Goal: Task Accomplishment & Management: Use online tool/utility

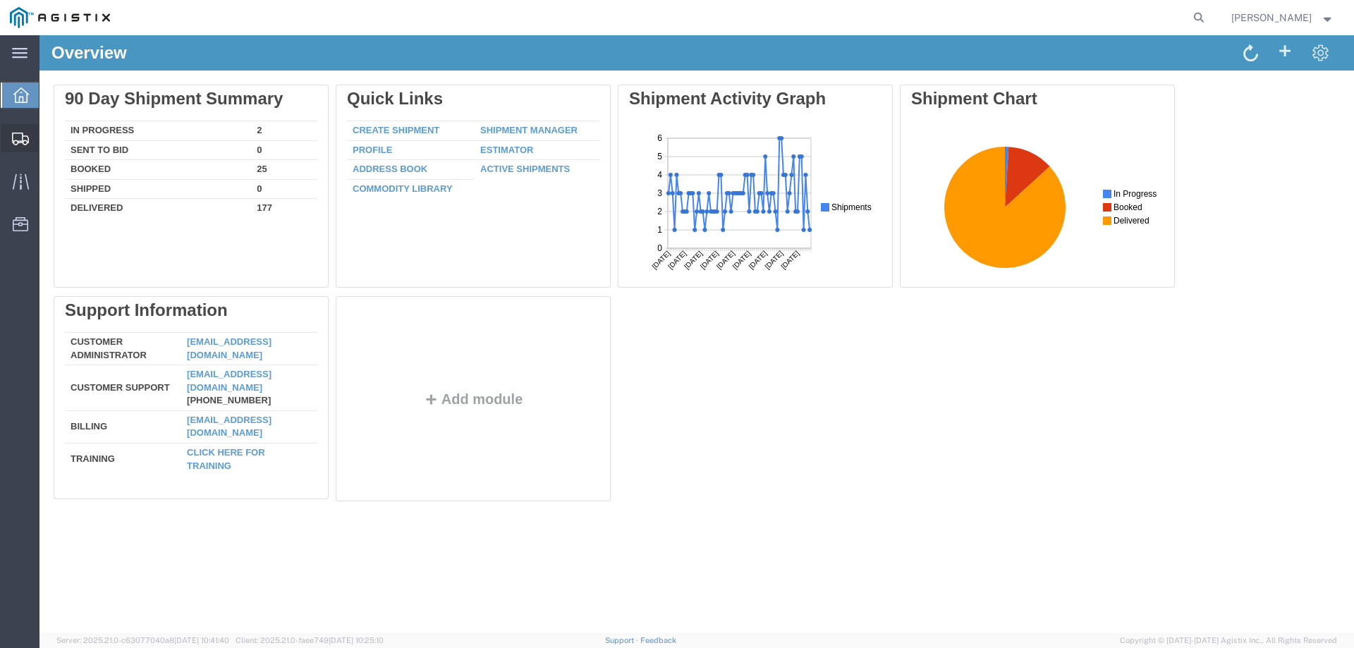
click at [0, 0] on span "Create from Template" at bounding box center [0, 0] width 0 height 0
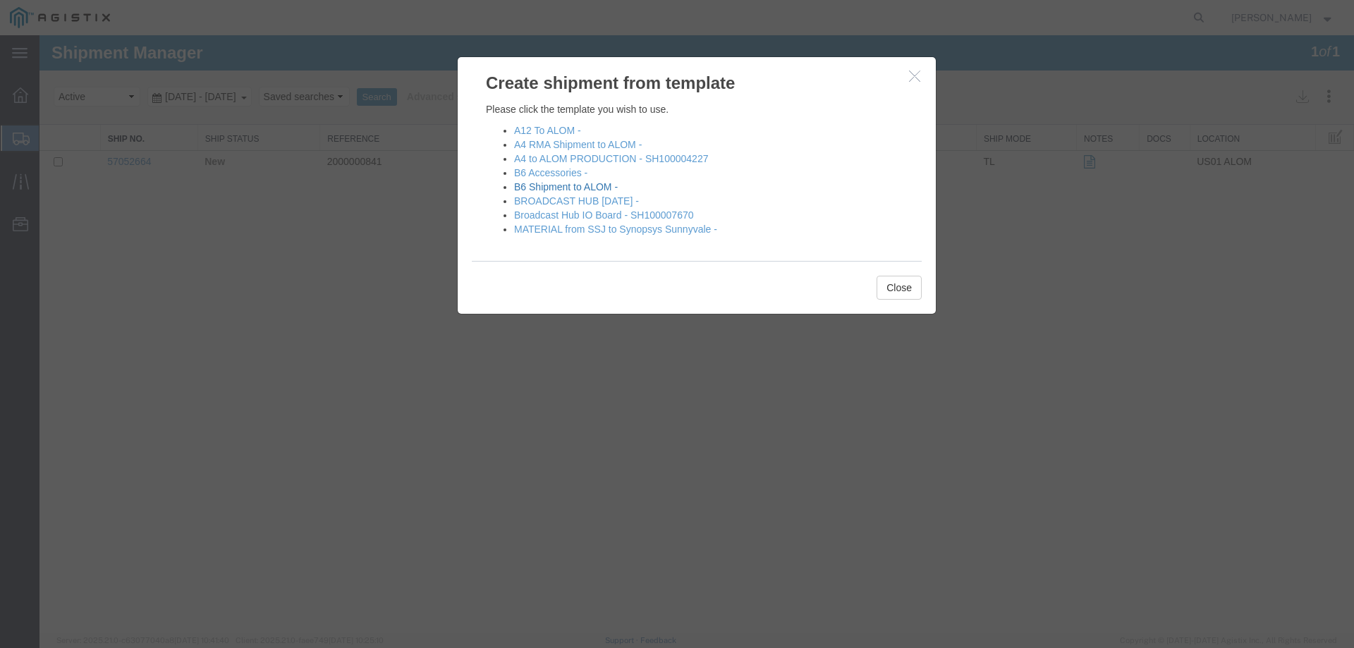
click at [577, 185] on link "B6 Shipment to ALOM -" at bounding box center [566, 186] width 104 height 11
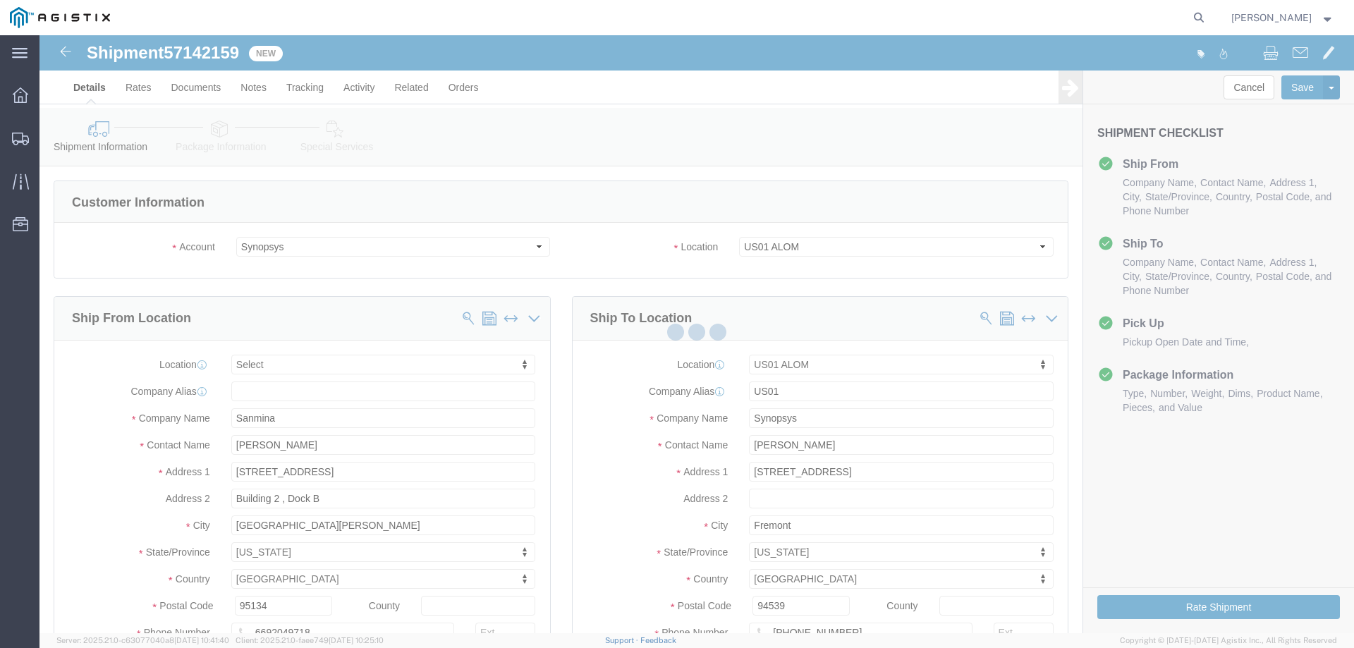
select select
select select "65511"
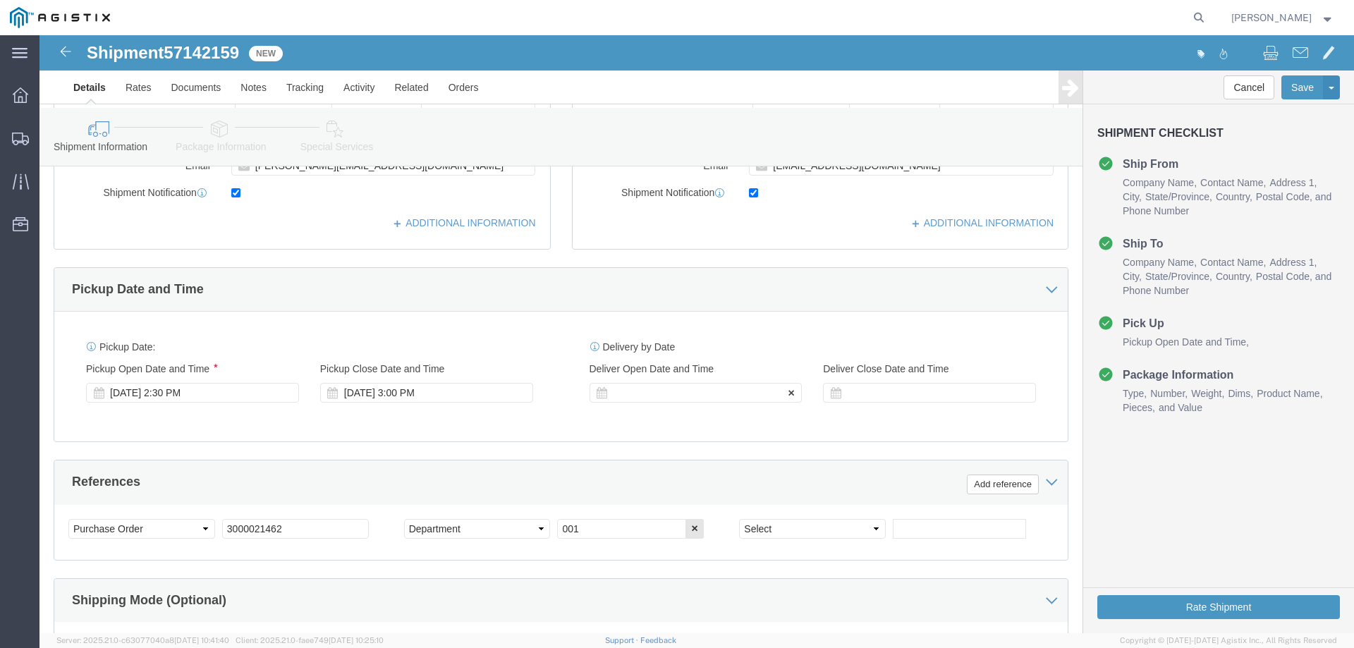
click div
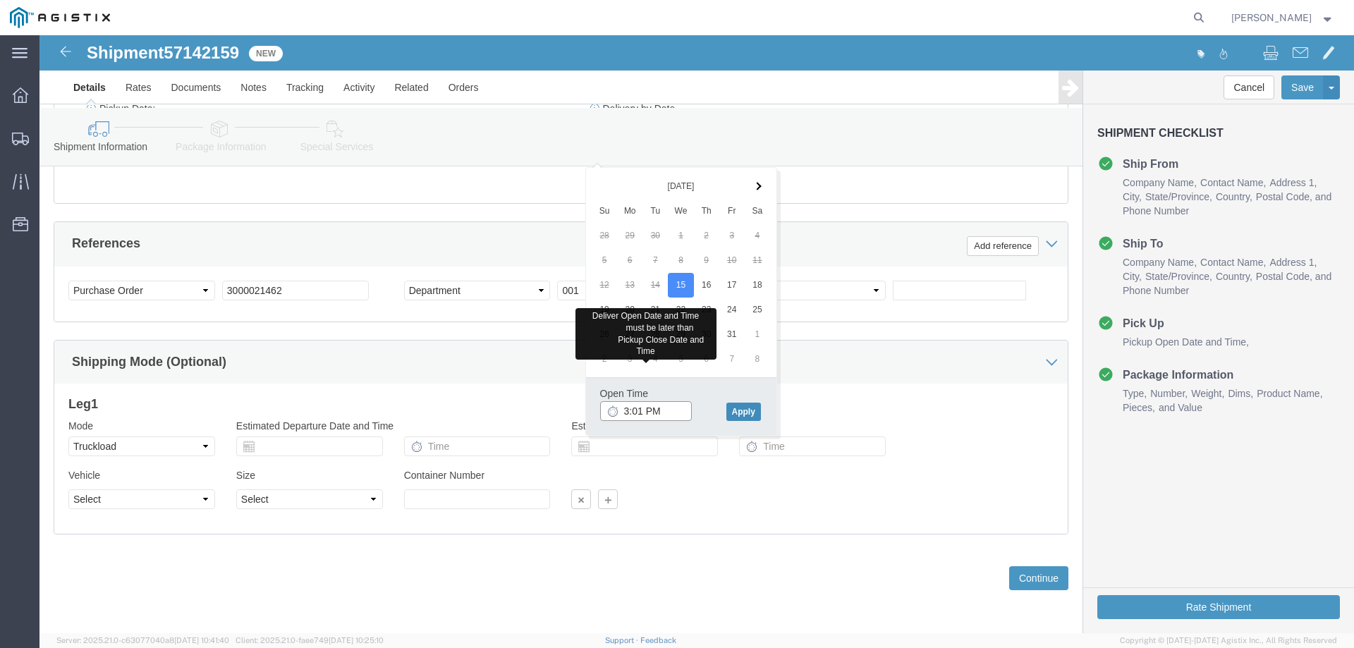
type input "3:01 PM"
click button "Apply"
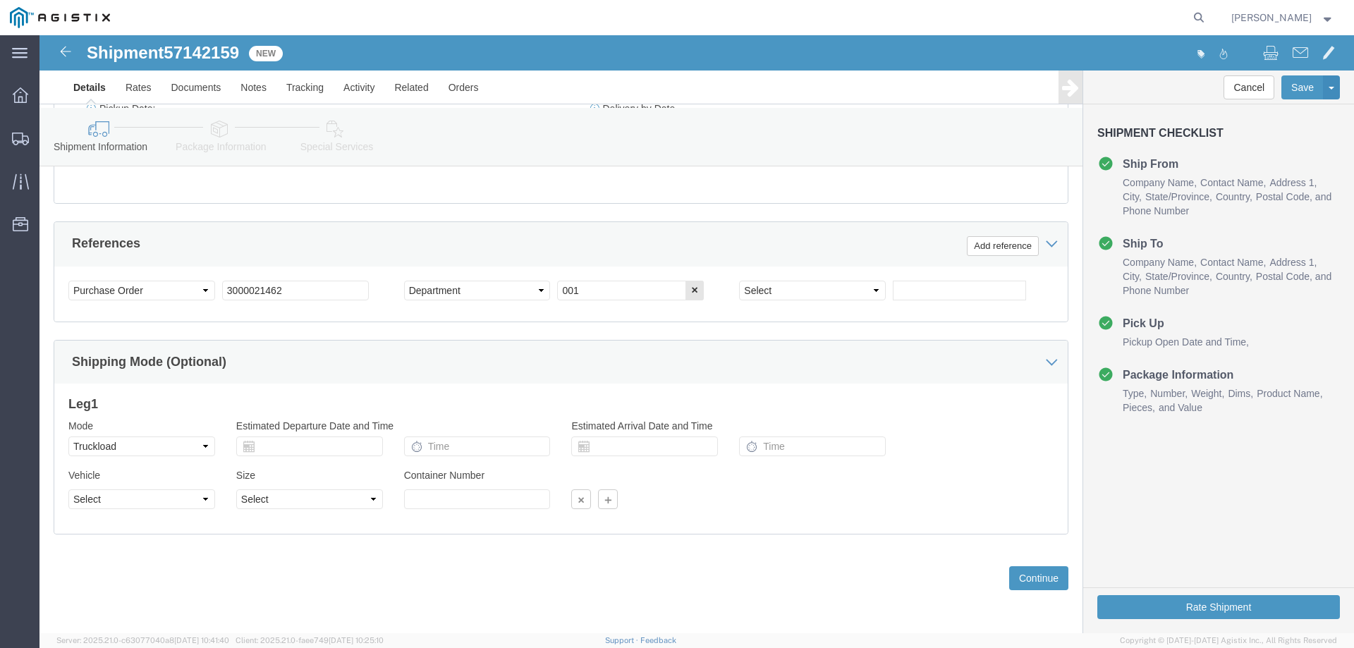
scroll to position [450, 0]
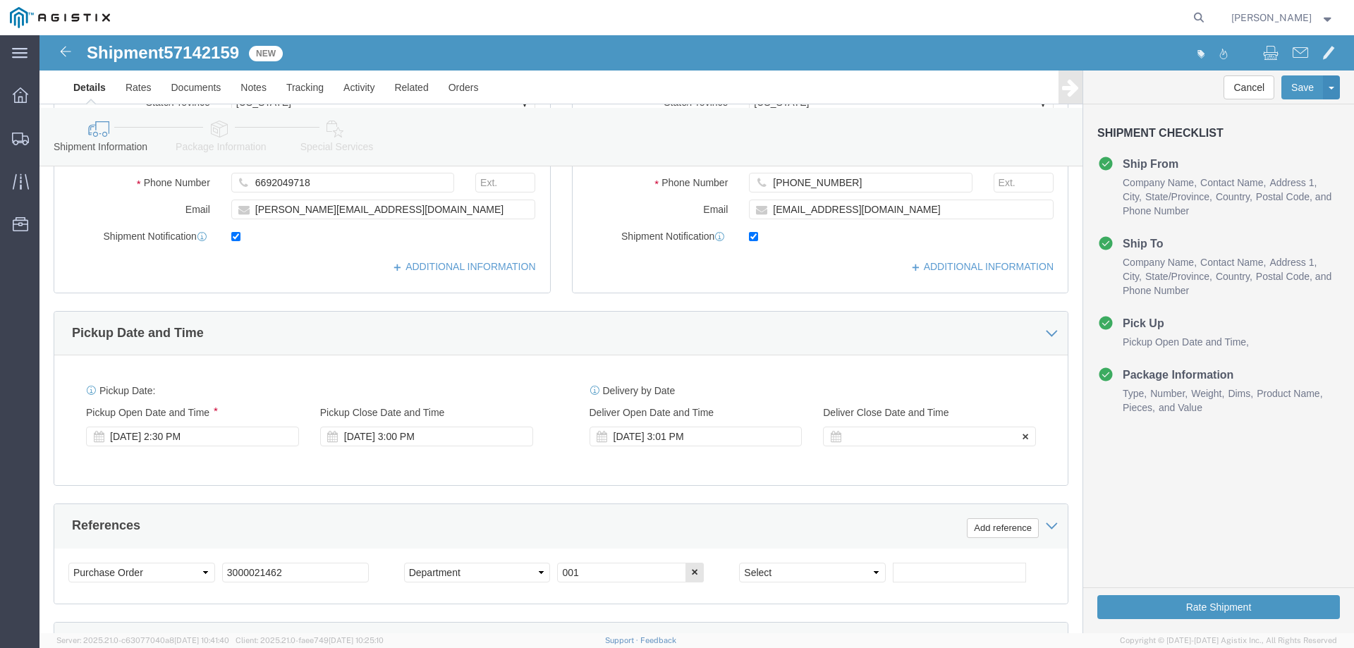
click div
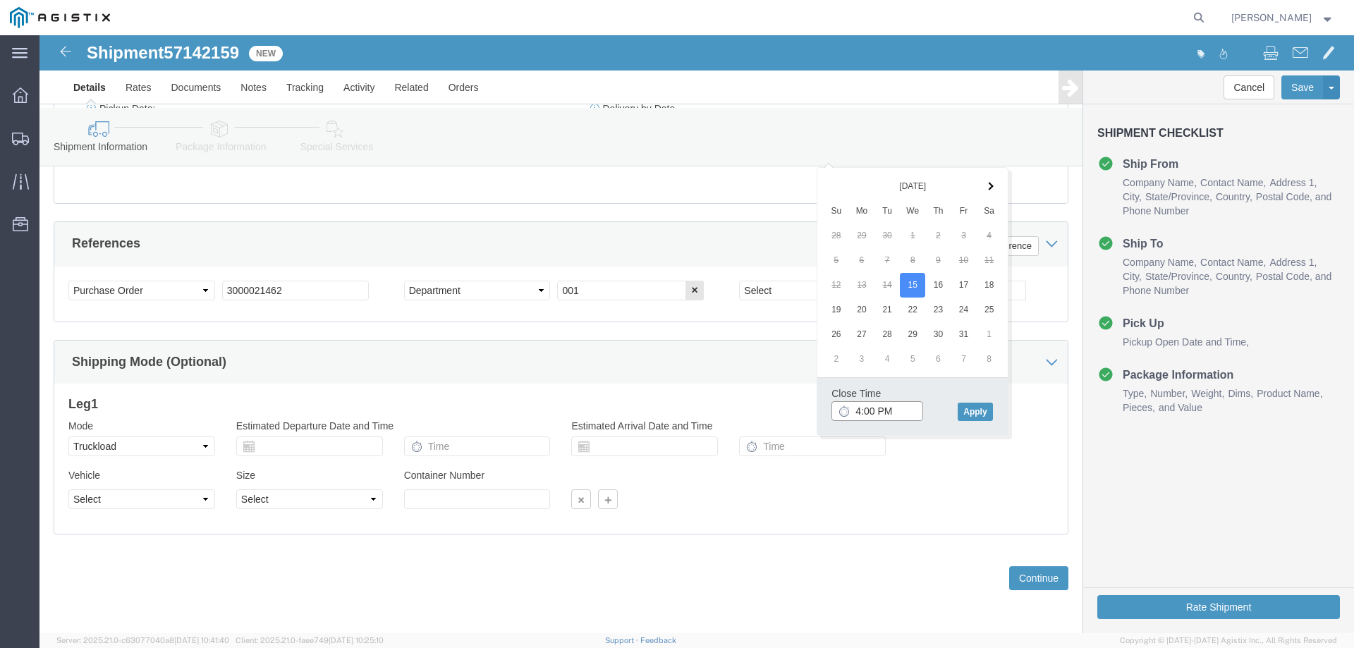
scroll to position [661, 0]
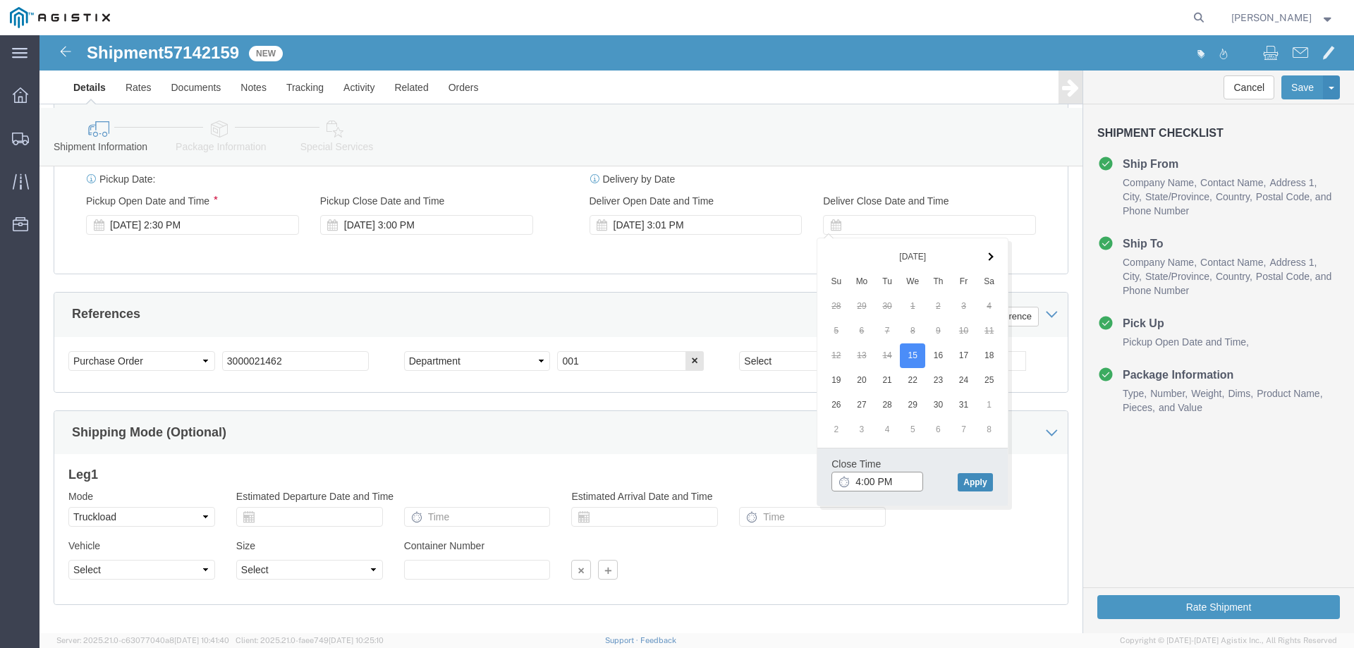
type input "4:00 PM"
click button "Apply"
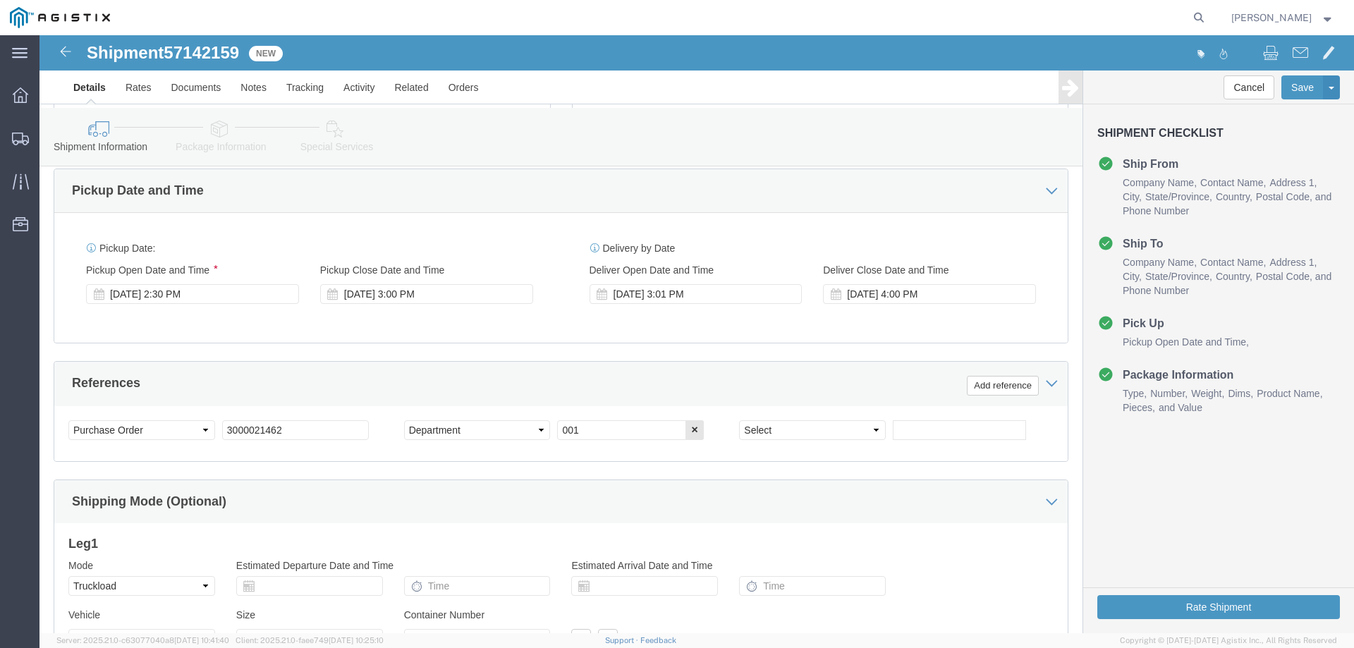
scroll to position [591, 0]
click icon
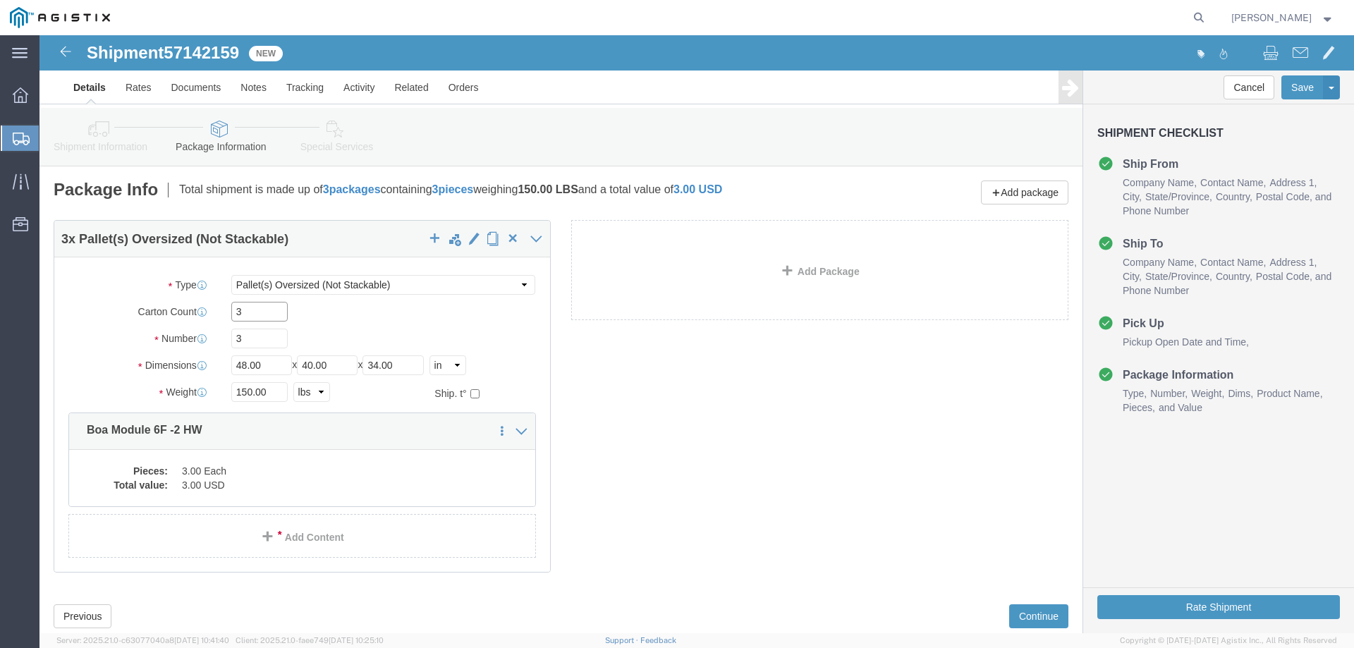
click input "3"
type input "2"
click input "3"
type input "2"
click div "Pieces: 3.00 Each Total value: 3.00 USD"
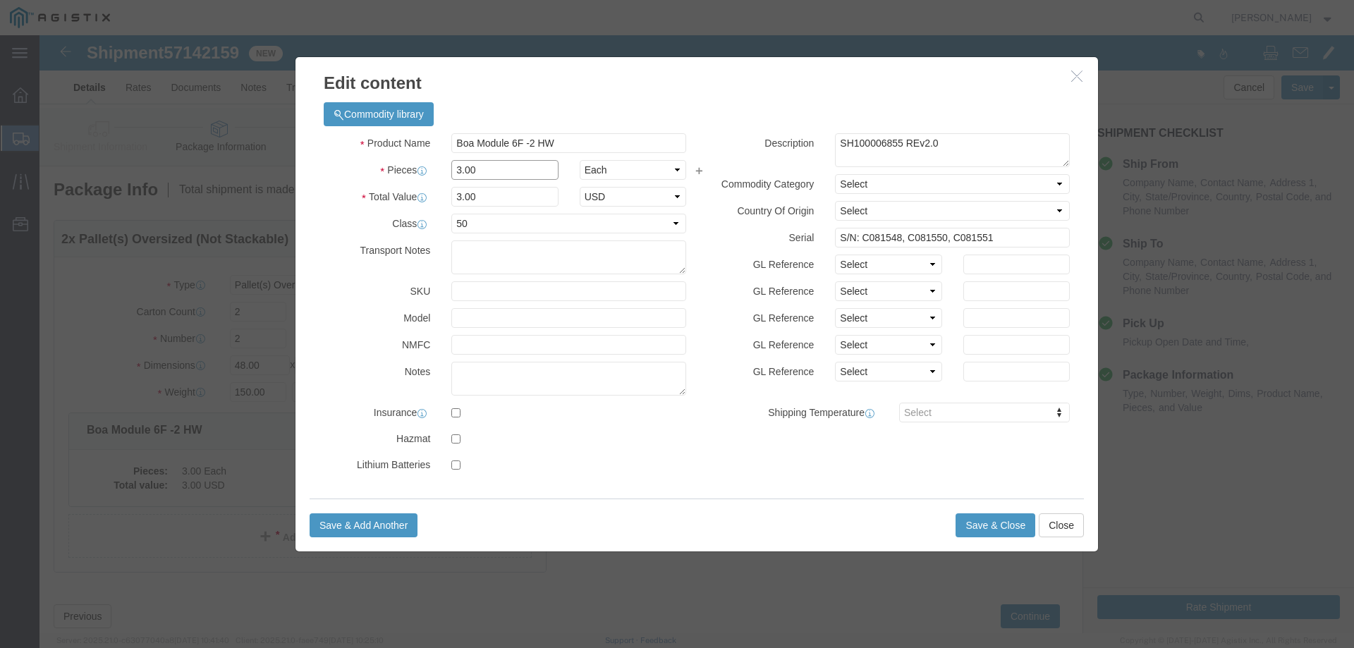
click input "3.00"
type input "3"
type input "2"
click input "S/N: C081548, C081550, C081551"
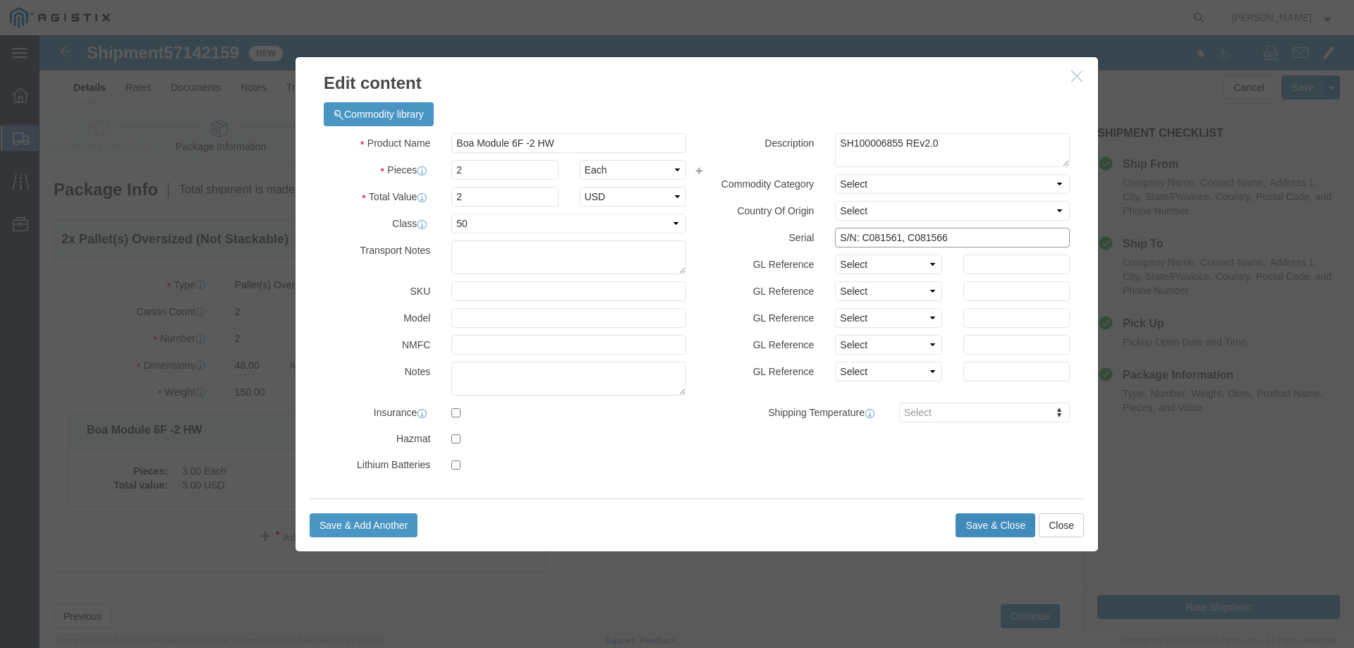
type input "S/N: C081561, C081566"
click button "Save & Close"
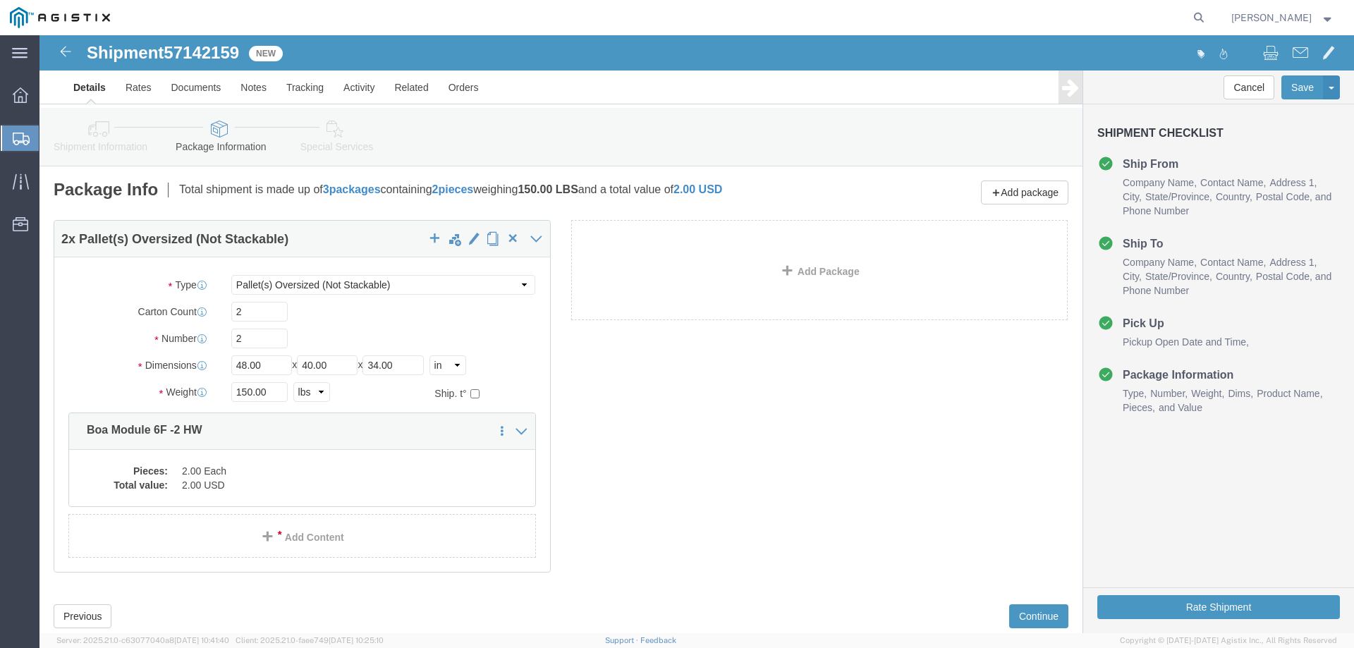
click icon
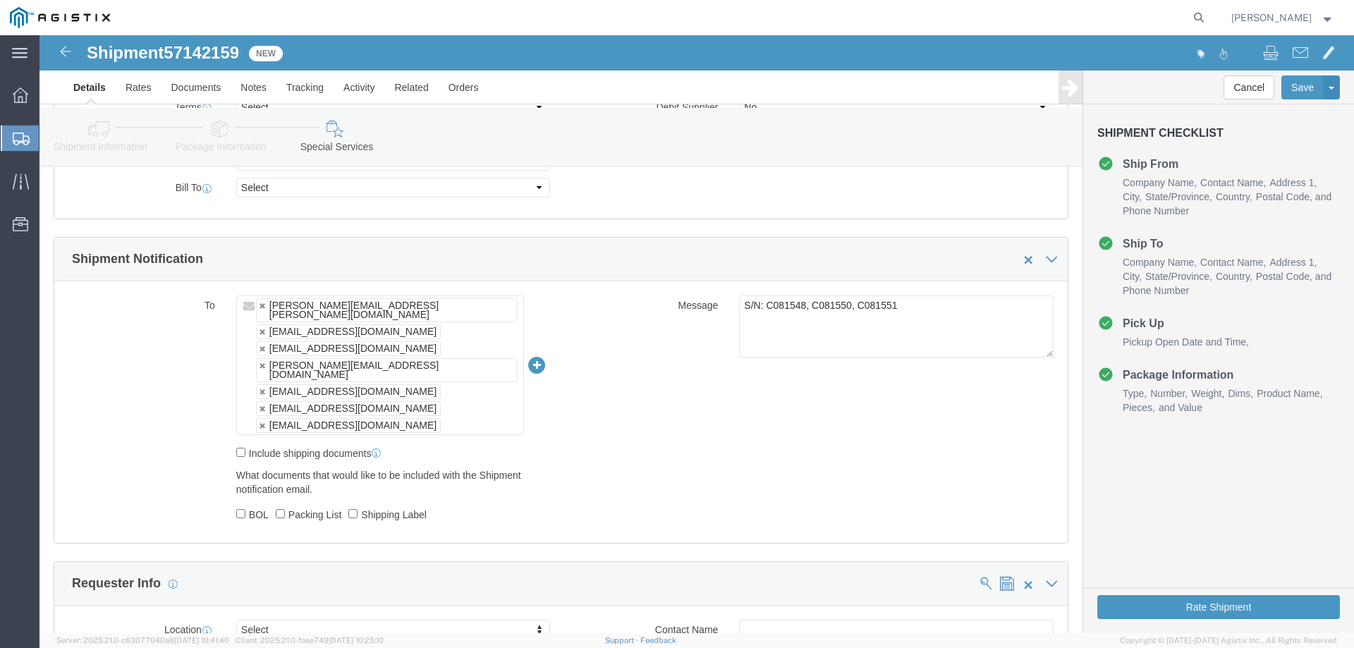
scroll to position [776, 0]
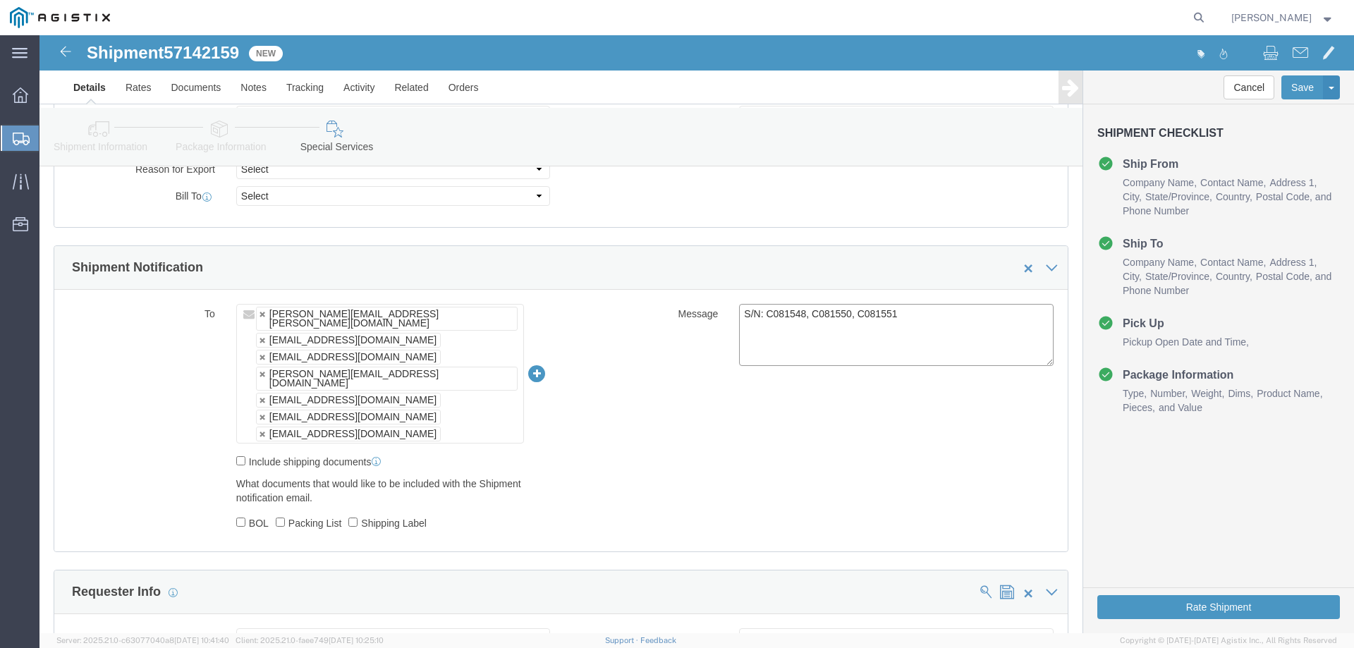
drag, startPoint x: 865, startPoint y: 290, endPoint x: 787, endPoint y: 293, distance: 77.6
click textarea "S/N: C081548, C081550, C081551"
type textarea "S/N: C081561, C081566"
click div "To [PERSON_NAME][EMAIL_ADDRESS][PERSON_NAME][DOMAIN_NAME] [EMAIL_ADDRESS][DOMAI…"
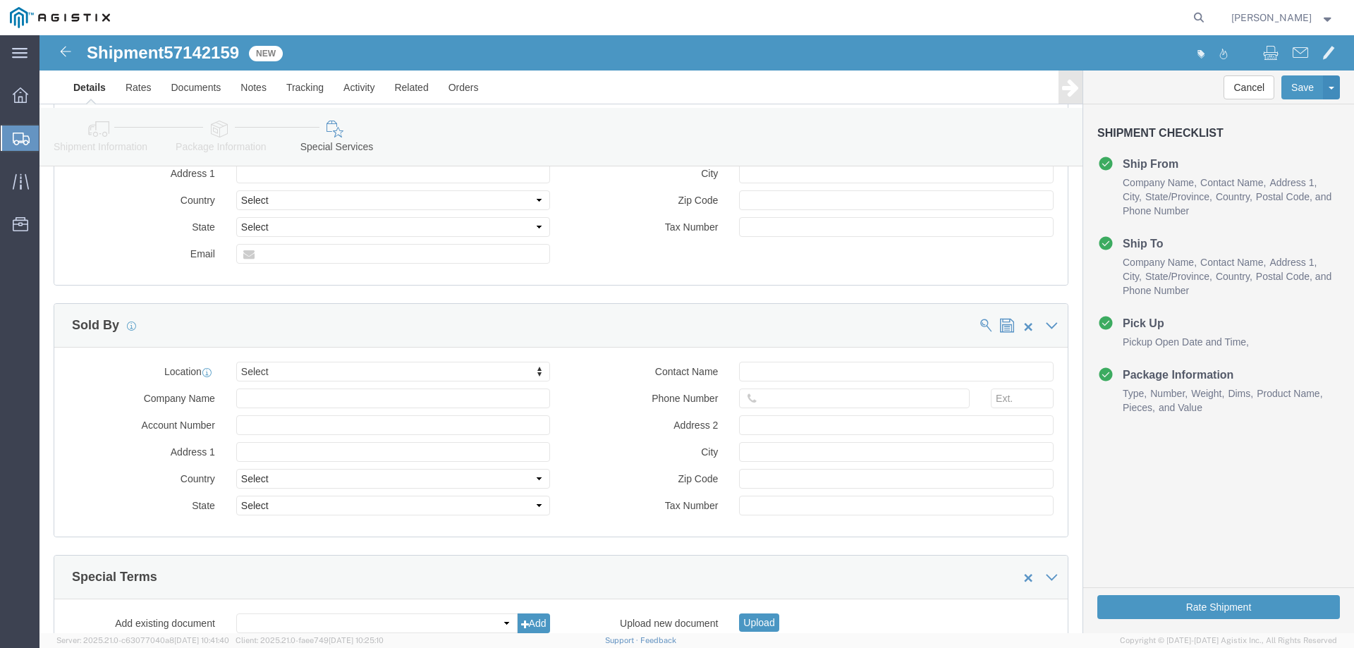
scroll to position [1406, 0]
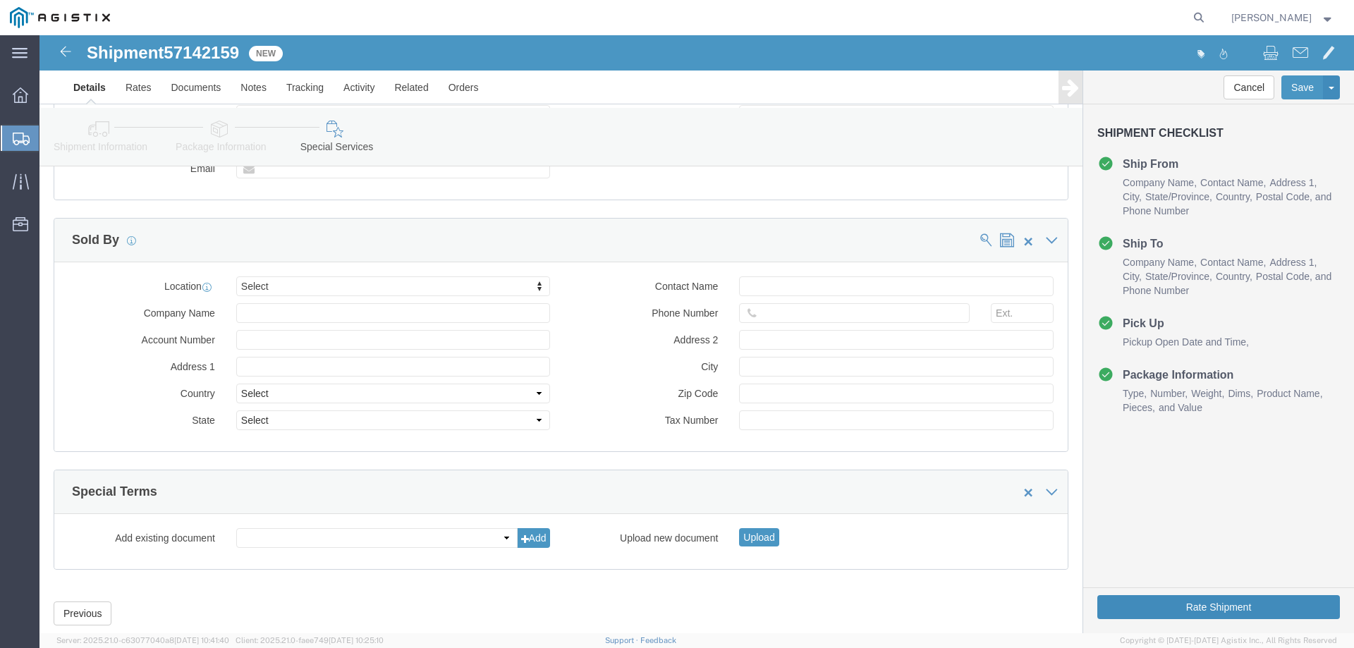
click button "Rate Shipment"
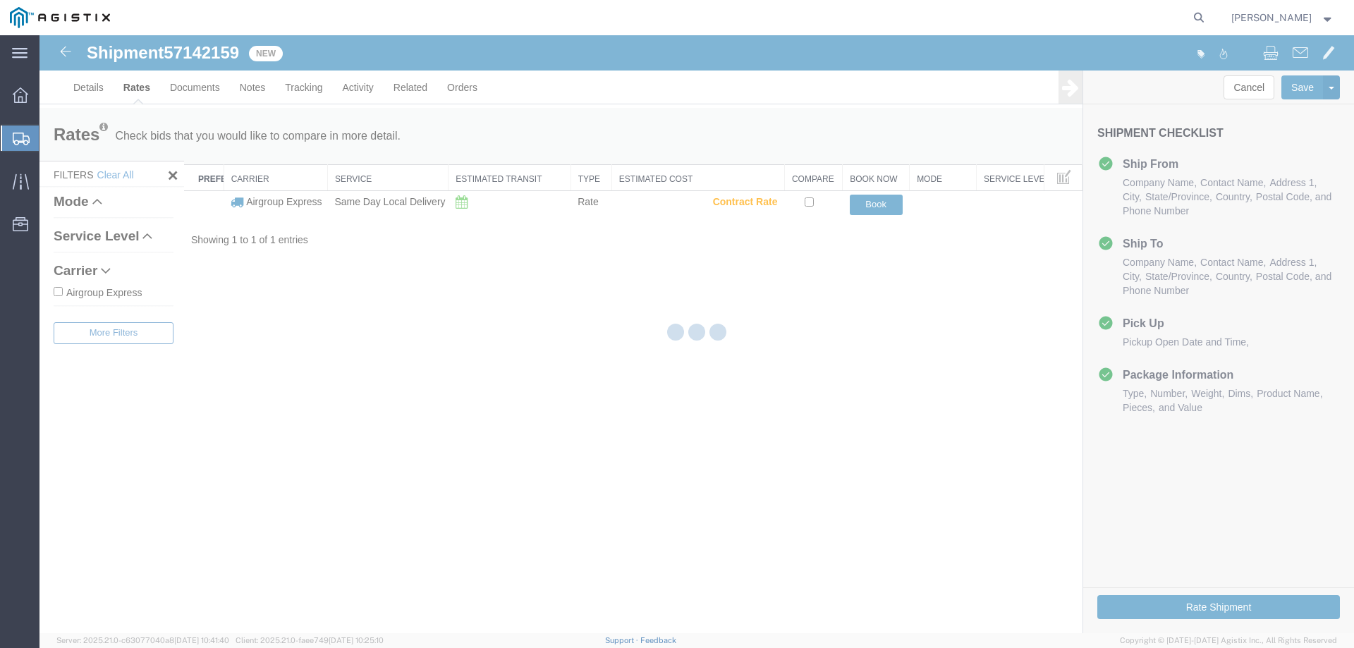
scroll to position [0, 0]
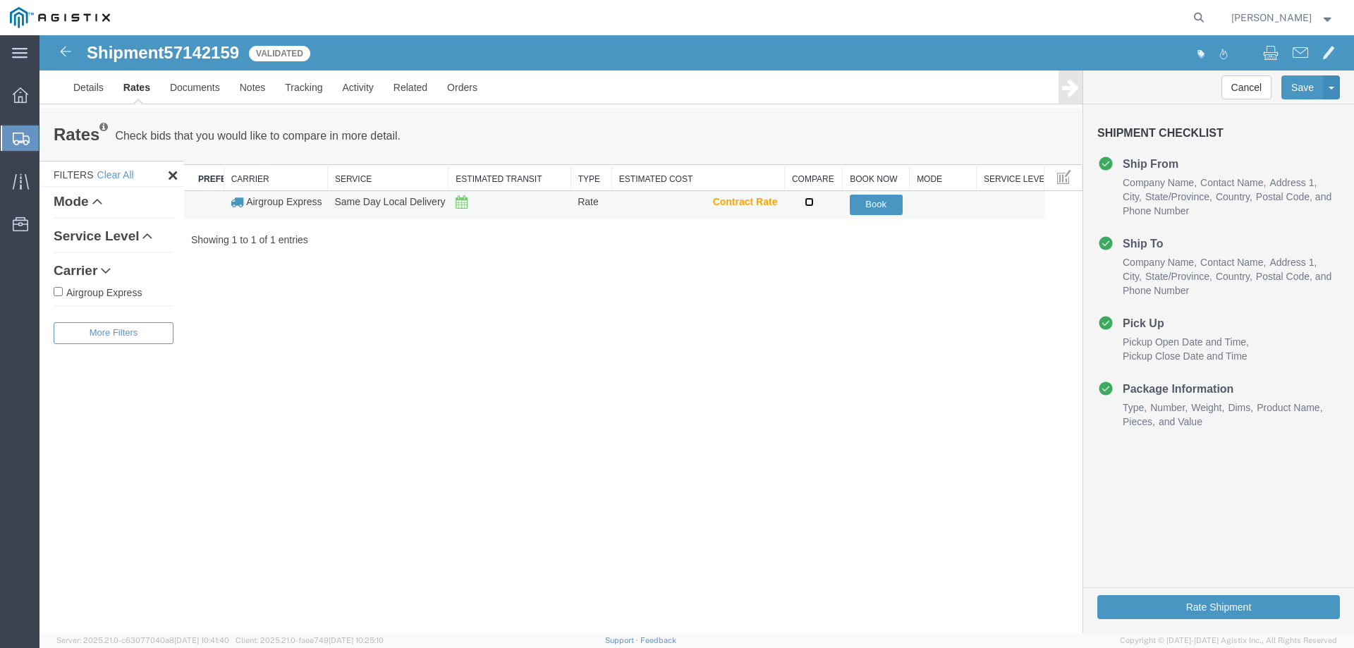
click at [810, 204] on input "checkbox" at bounding box center [809, 201] width 9 height 9
checkbox input "true"
click at [873, 207] on button "Book" at bounding box center [876, 205] width 53 height 20
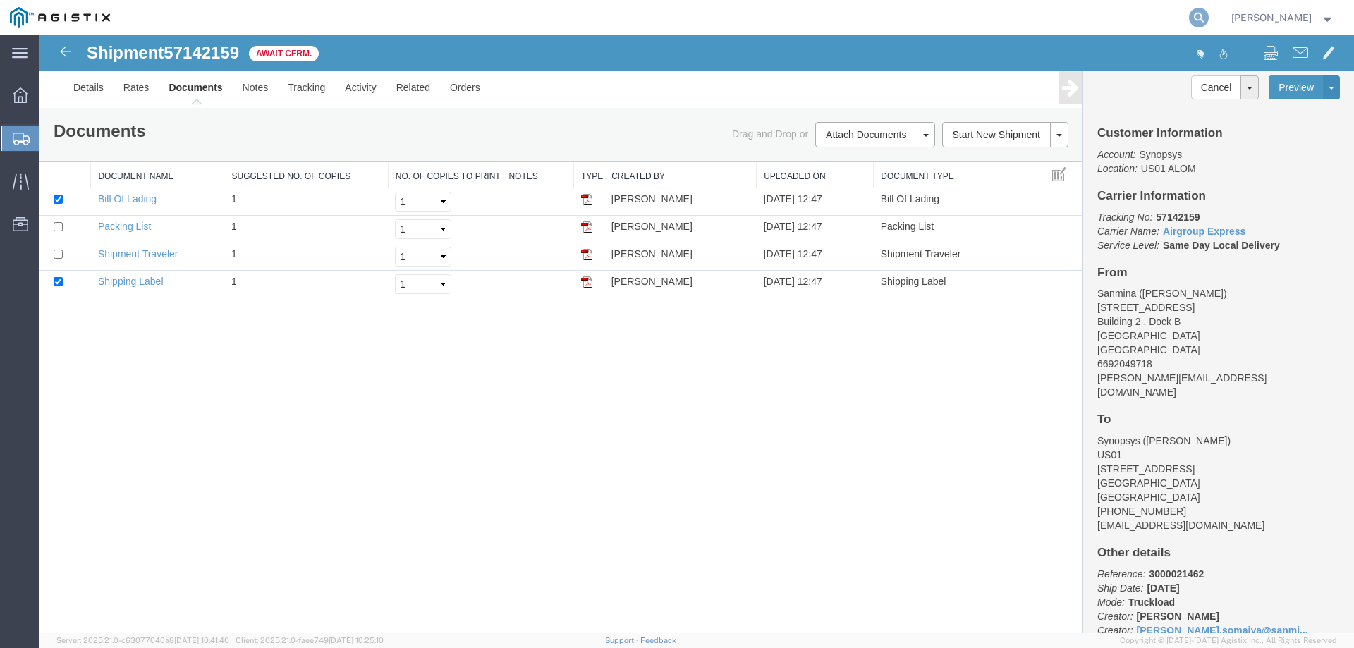
click at [1209, 20] on icon at bounding box center [1199, 18] width 20 height 20
paste input "57142159"
type input "57142159"
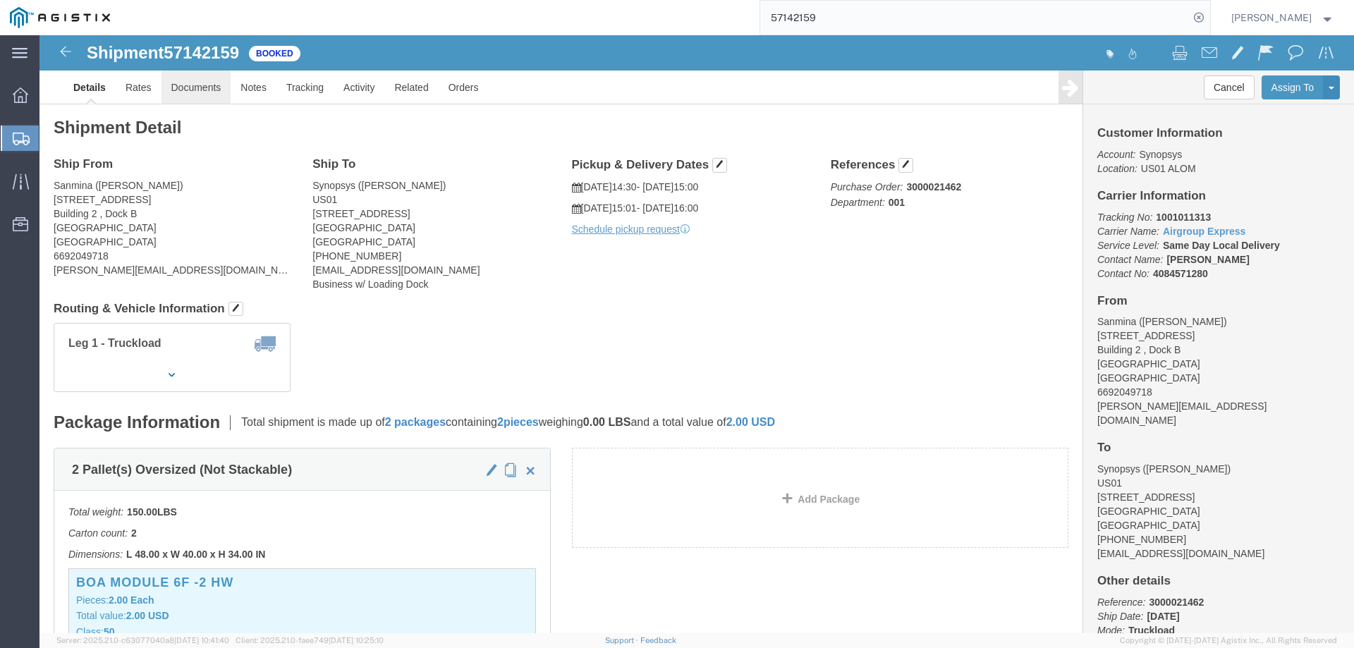
click link "Documents"
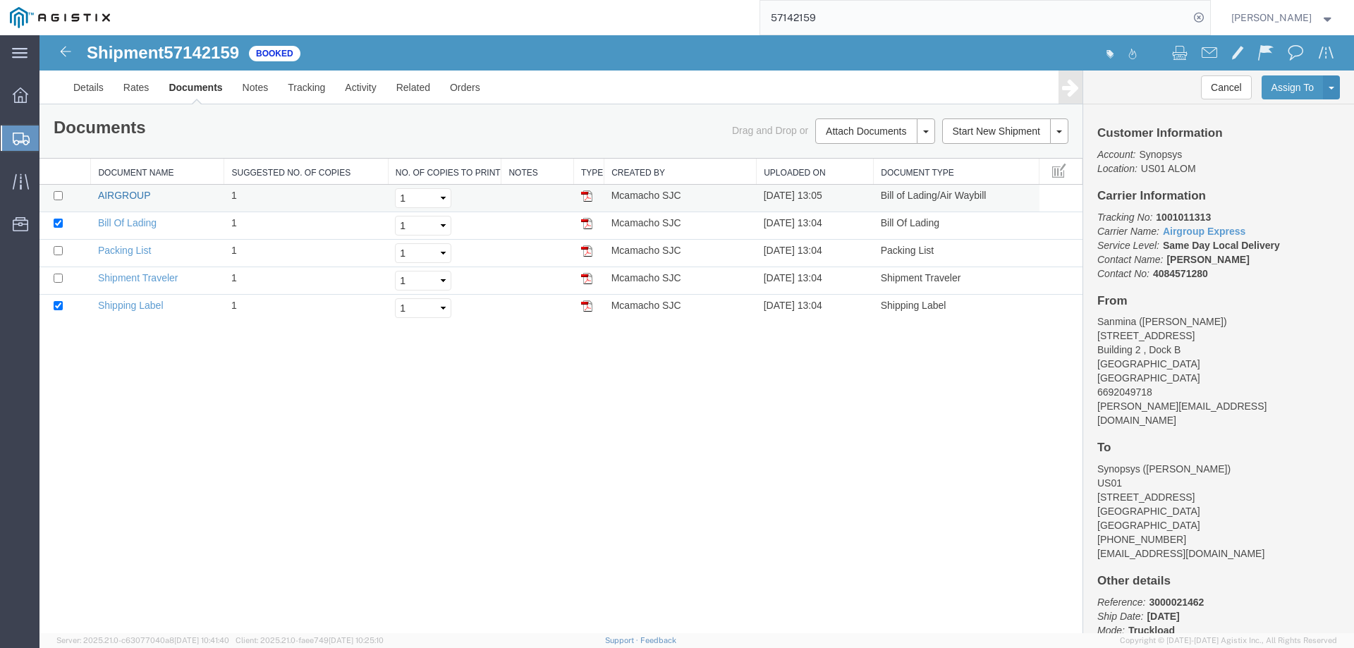
click at [133, 195] on link "AIRGROUP" at bounding box center [124, 195] width 52 height 11
